Goal: Transaction & Acquisition: Purchase product/service

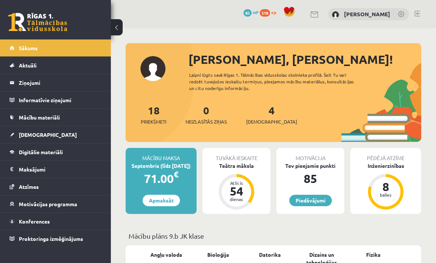
scroll to position [817, 0]
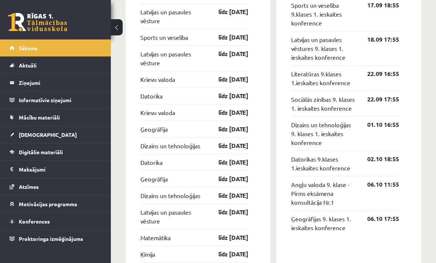
click at [18, 166] on link "Maksājumi 0" at bounding box center [56, 169] width 92 height 17
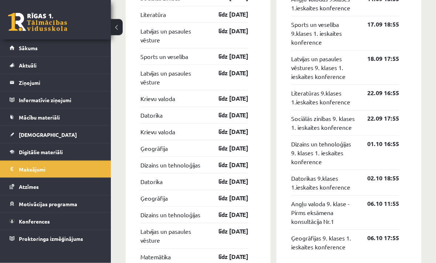
scroll to position [826, 0]
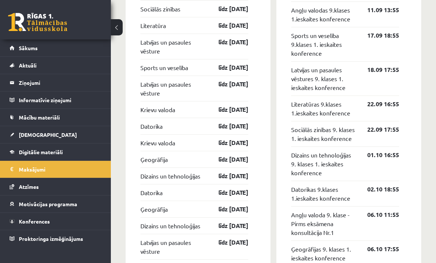
click at [43, 168] on legend "Maksājumi 0" at bounding box center [60, 169] width 83 height 17
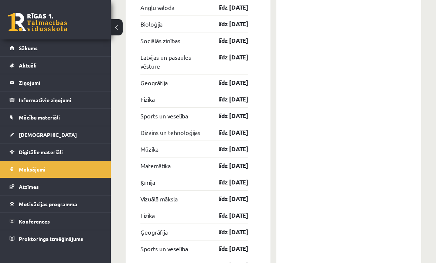
scroll to position [1827, 0]
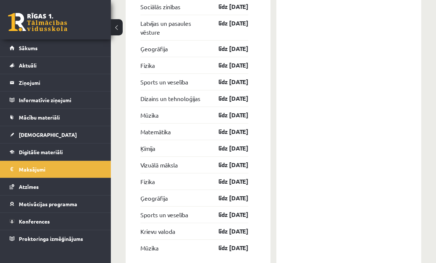
click at [29, 171] on legend "Maksājumi 0" at bounding box center [60, 169] width 83 height 17
click at [25, 171] on legend "Maksājumi 0" at bounding box center [60, 169] width 83 height 17
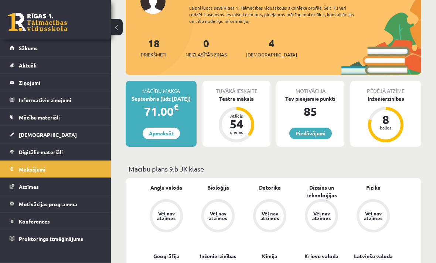
scroll to position [0, 0]
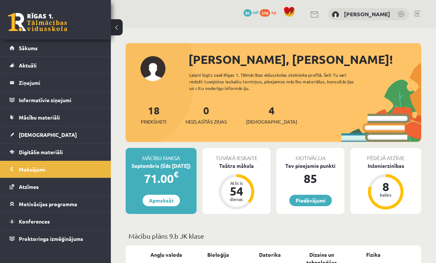
click at [149, 201] on link "Apmaksāt" at bounding box center [160, 200] width 37 height 11
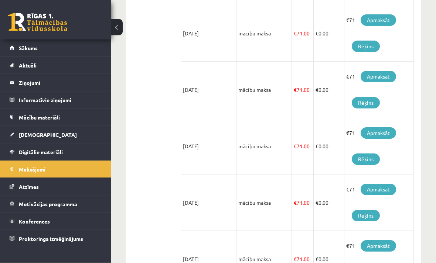
scroll to position [509, 0]
